Goal: Transaction & Acquisition: Purchase product/service

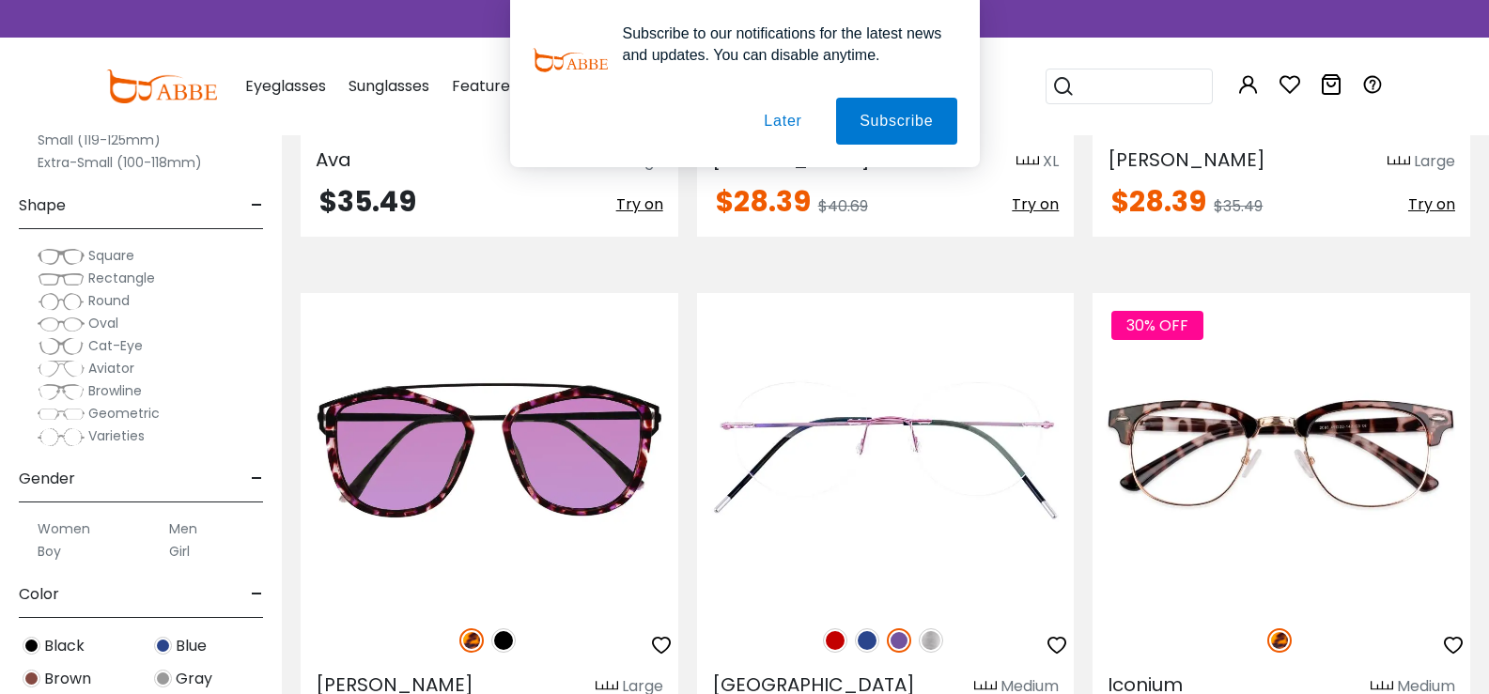
scroll to position [3945, 0]
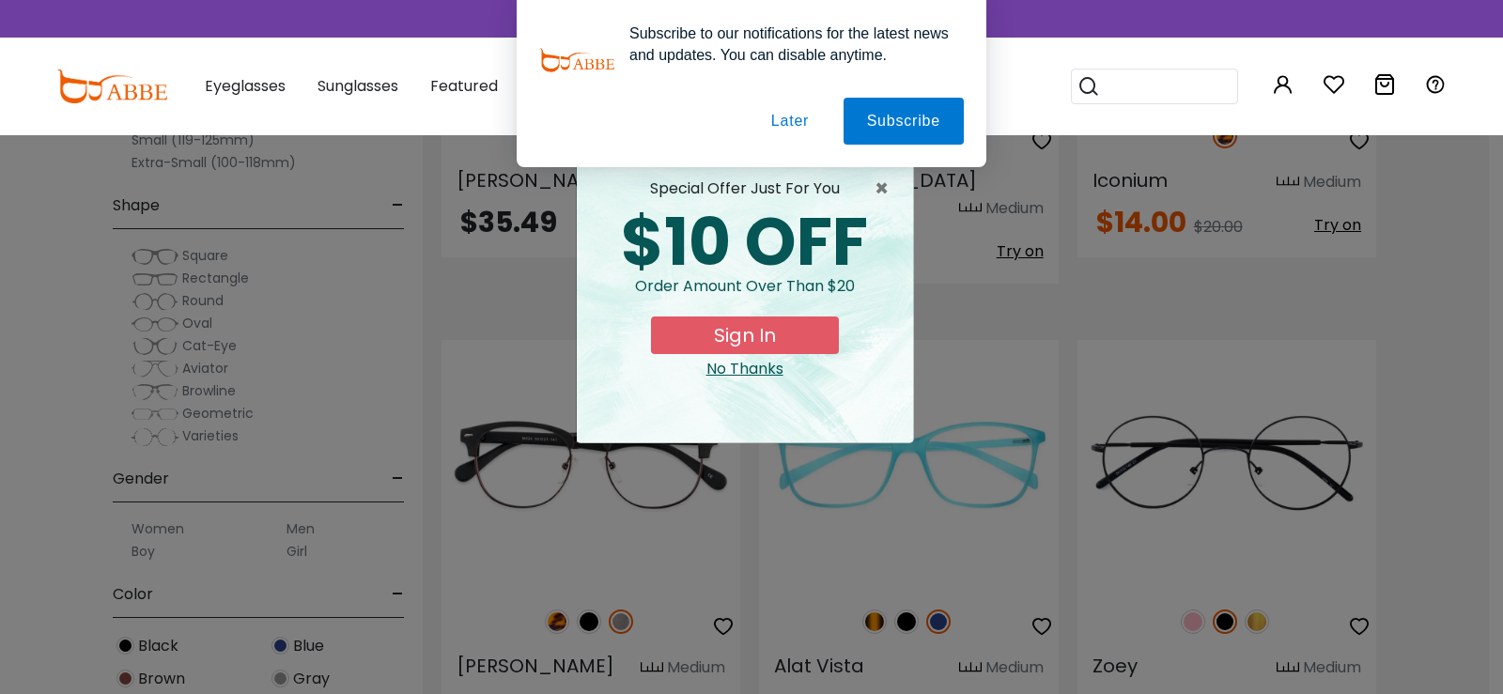
click at [783, 123] on button "Later" at bounding box center [790, 121] width 85 height 47
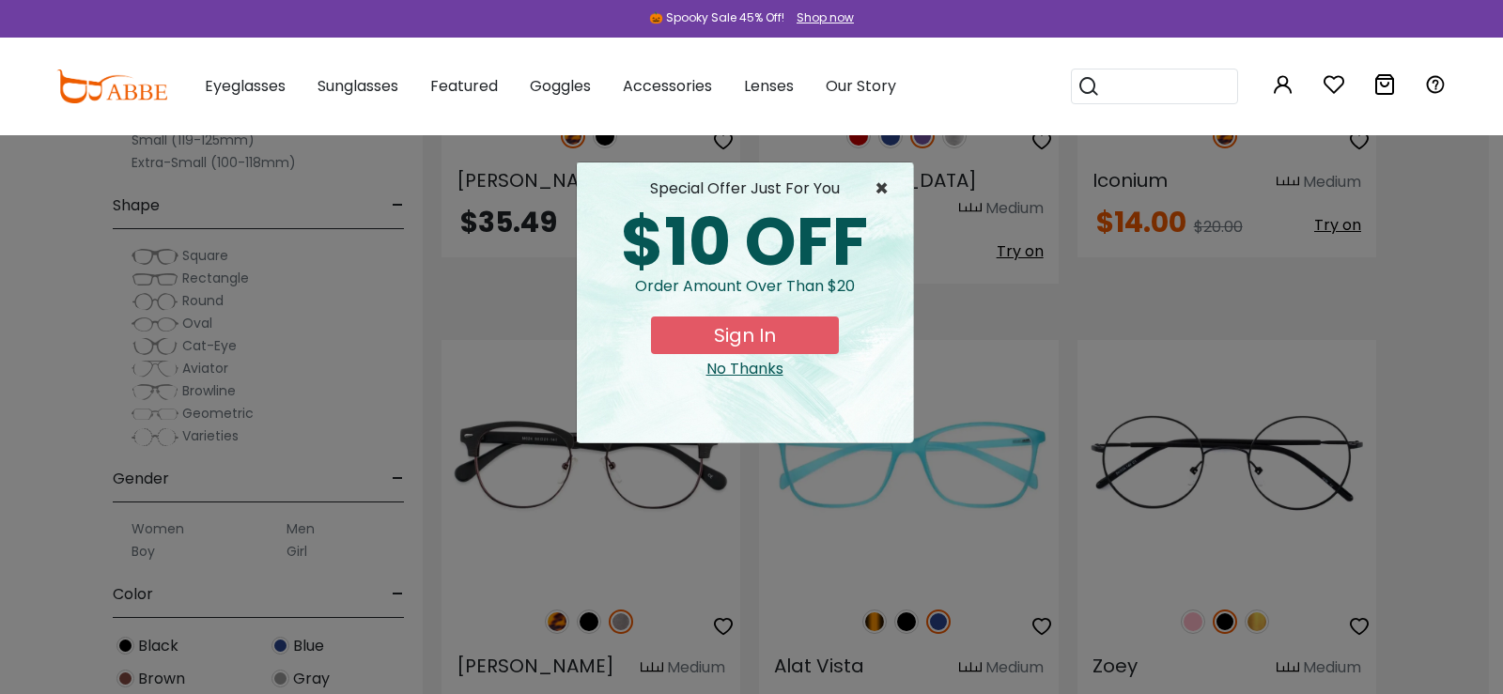
click at [884, 188] on span "×" at bounding box center [885, 189] width 23 height 23
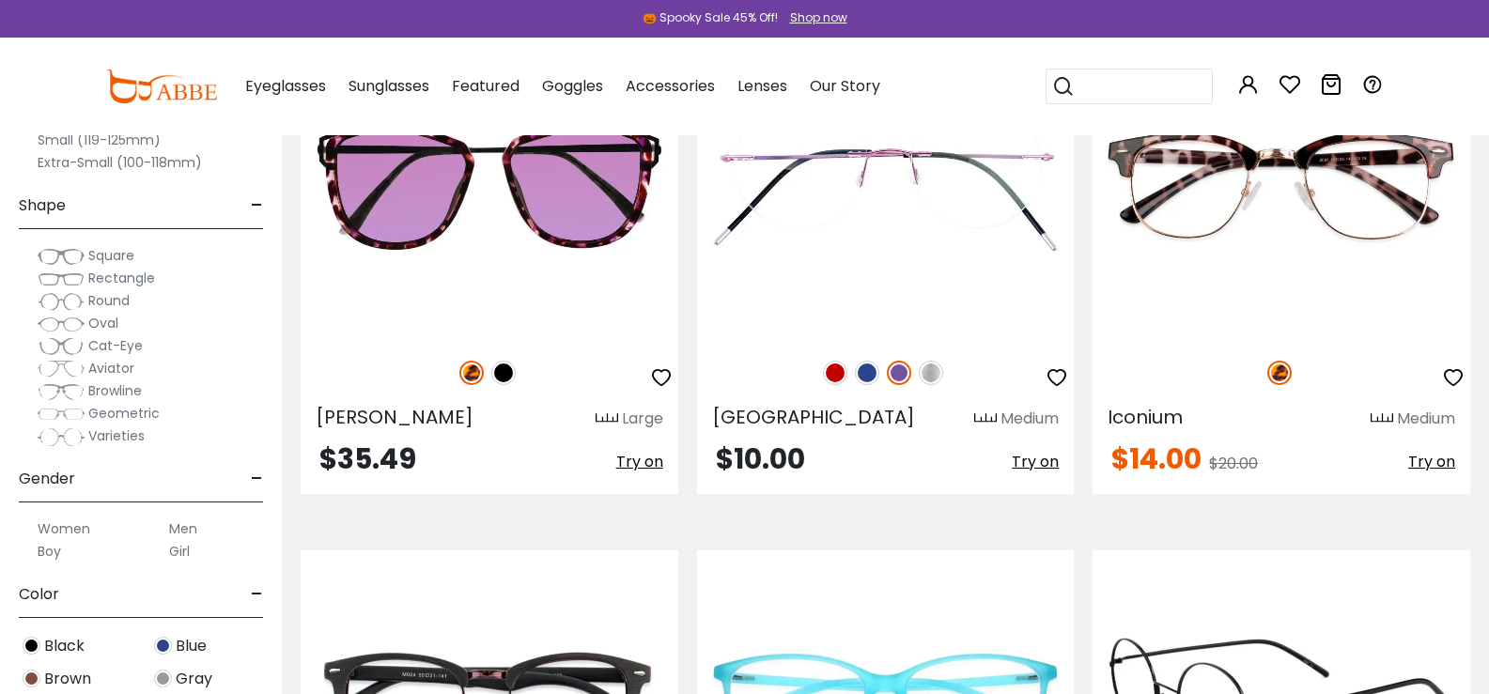
scroll to position [4039, 0]
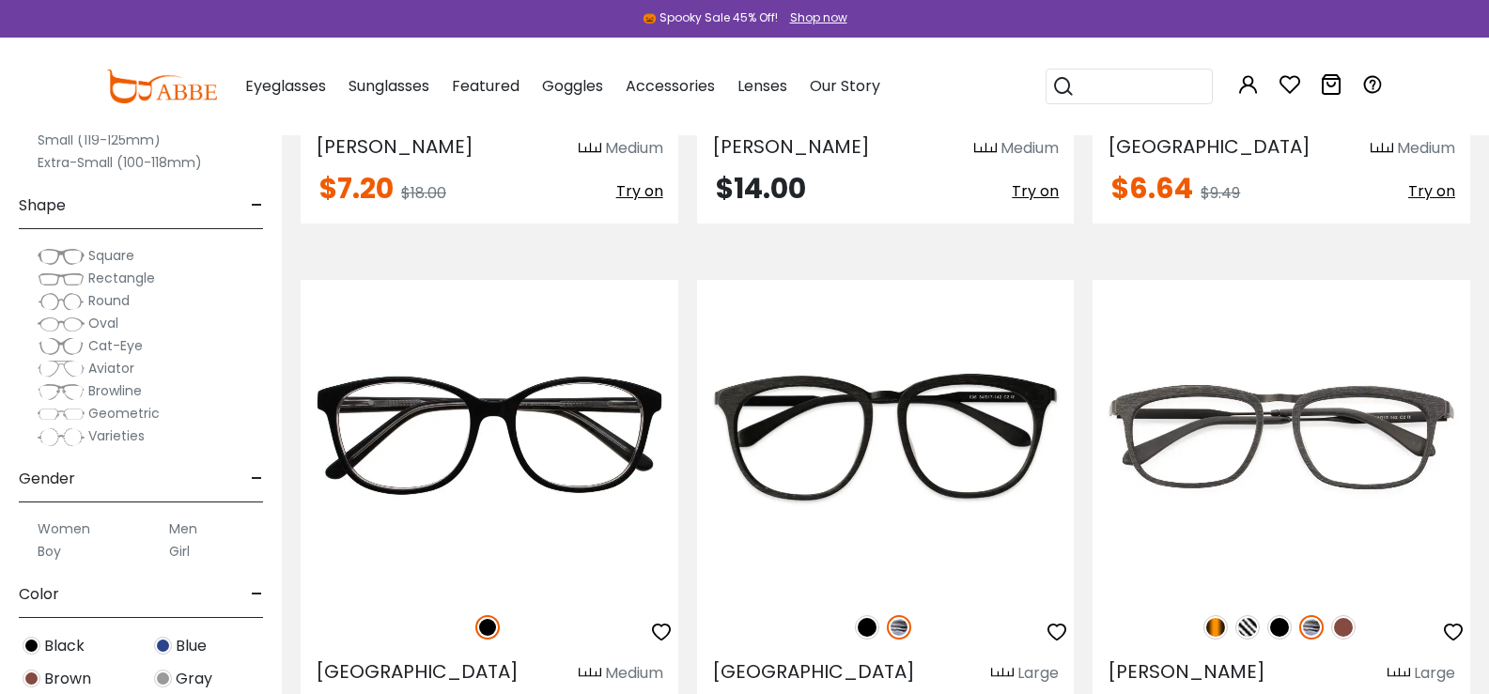
scroll to position [6669, 0]
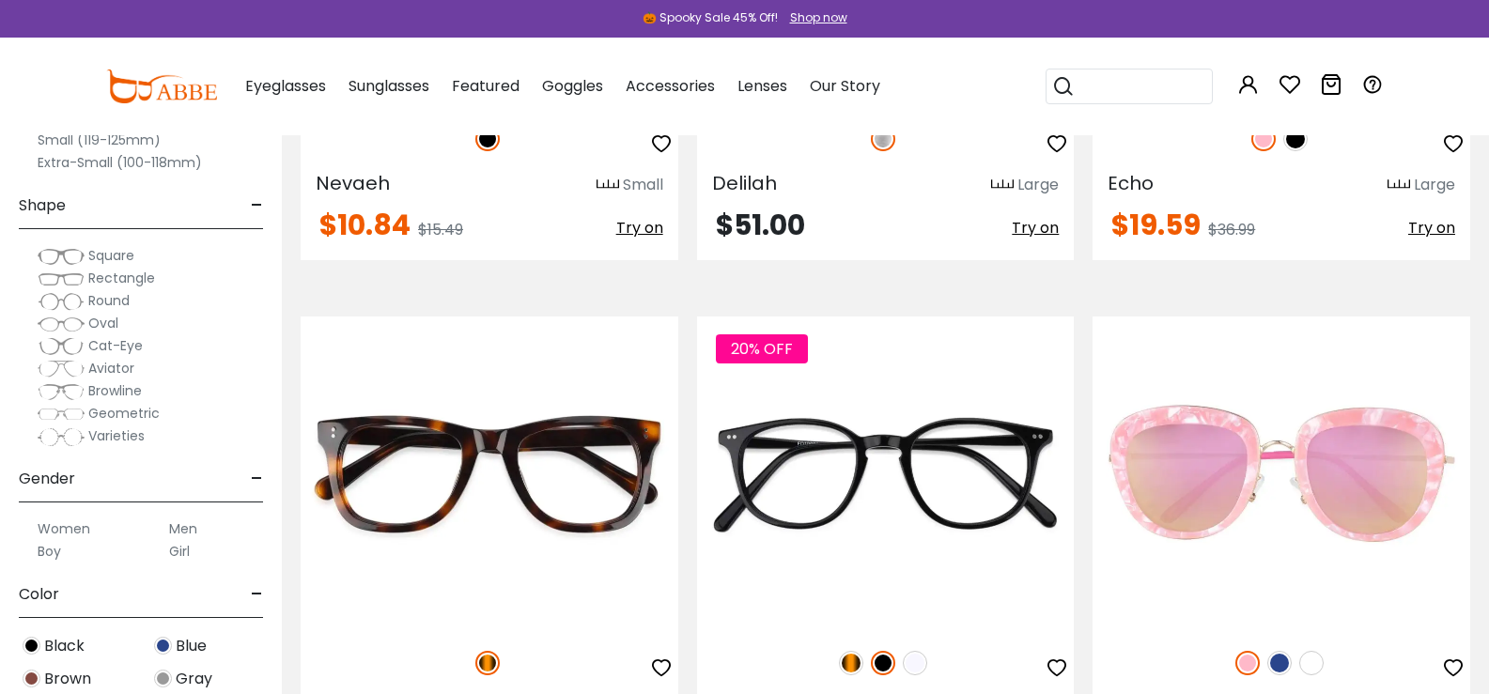
scroll to position [9772, 0]
